Goal: Find specific page/section: Locate a particular part of the current website

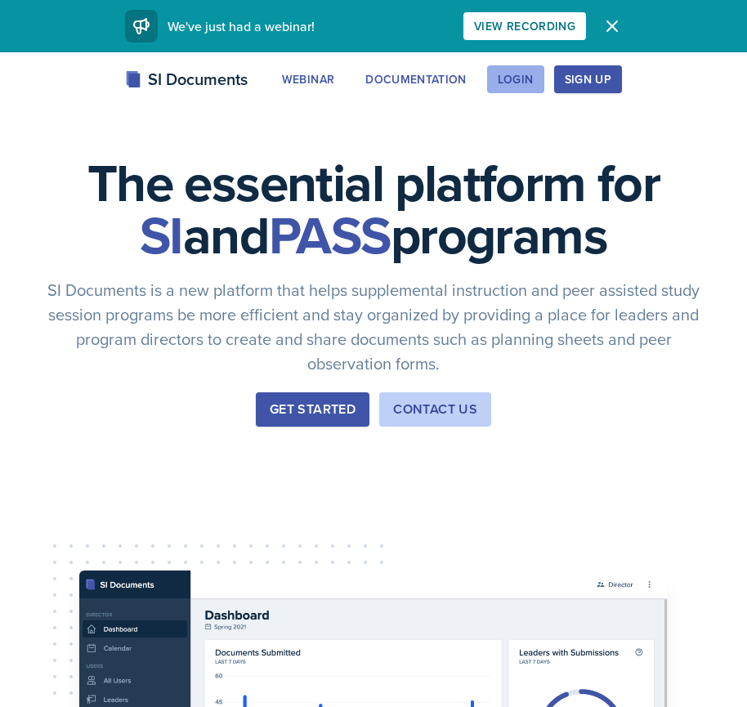
click at [519, 84] on div "Login" at bounding box center [516, 79] width 36 height 13
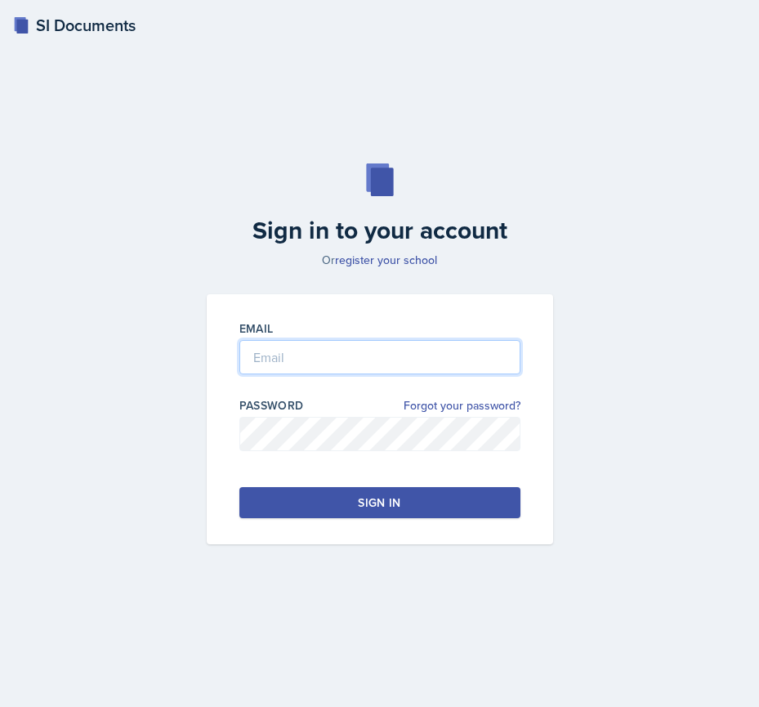
type input "[EMAIL_ADDRESS][DOMAIN_NAME]"
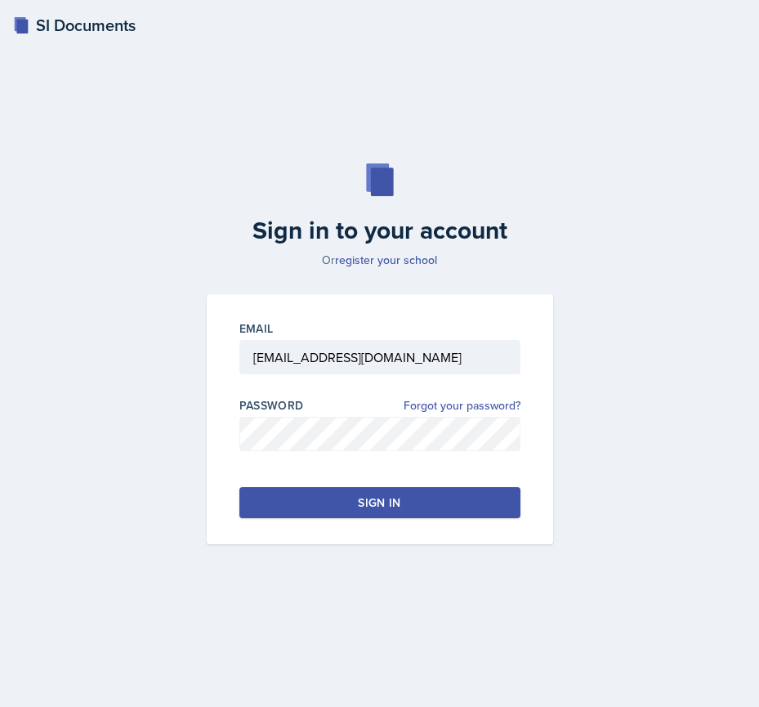
click at [341, 507] on button "Sign in" at bounding box center [379, 502] width 281 height 31
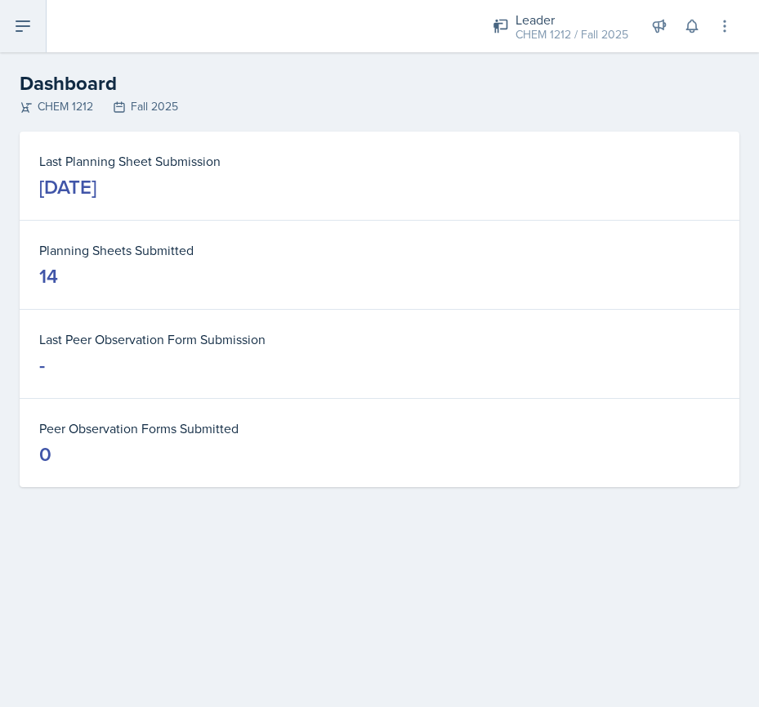
click at [42, 7] on button at bounding box center [23, 26] width 47 height 52
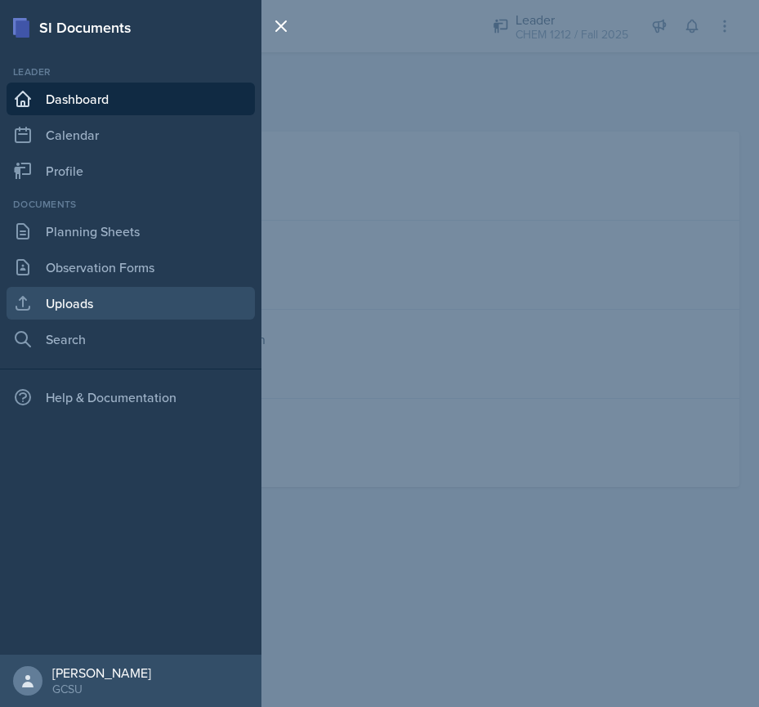
click at [82, 302] on link "Uploads" at bounding box center [131, 303] width 248 height 33
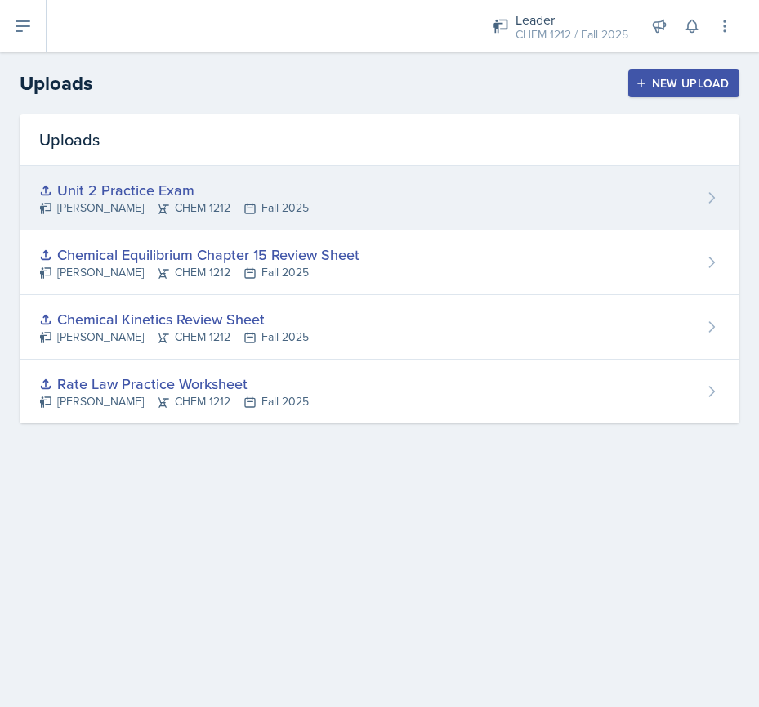
click at [163, 183] on div "Unit 2 Practice Exam" at bounding box center [174, 190] width 270 height 22
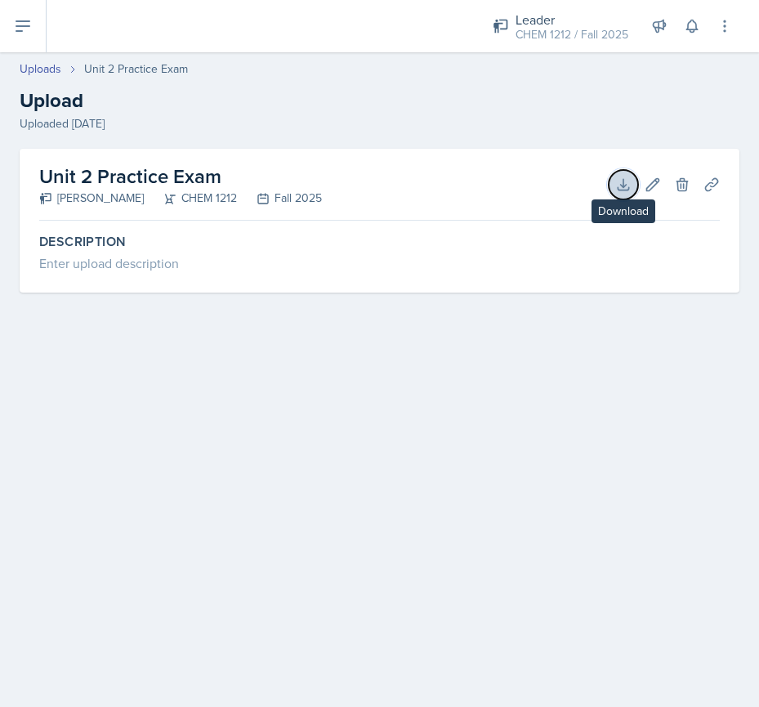
click at [628, 180] on icon at bounding box center [623, 184] width 16 height 16
